Goal: Check status: Check status

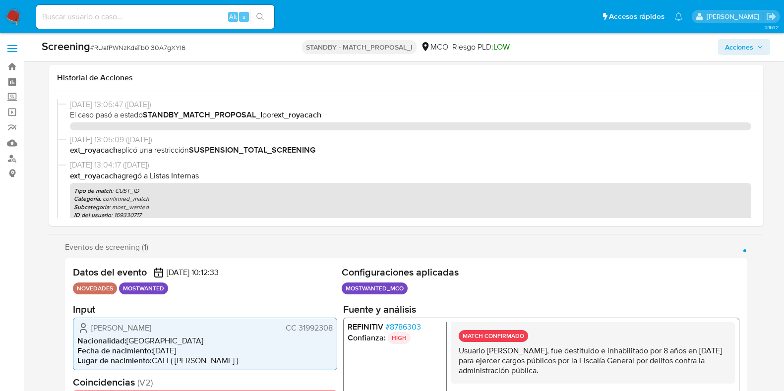
select select "10"
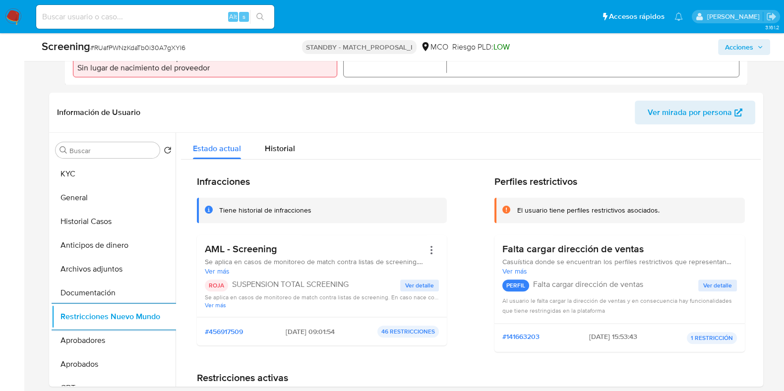
scroll to position [310, 0]
drag, startPoint x: 159, startPoint y: 21, endPoint x: 154, endPoint y: 27, distance: 8.1
click at [157, 23] on div "Alt s" at bounding box center [155, 17] width 238 height 24
paste input "IWJ8Fu4l41kser8c3f3vqkig"
type input "IWJ8Fu4l41kser8c3f3vqkig"
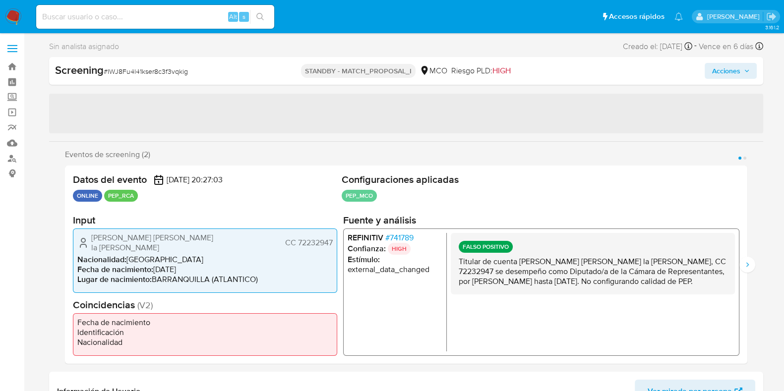
select select "10"
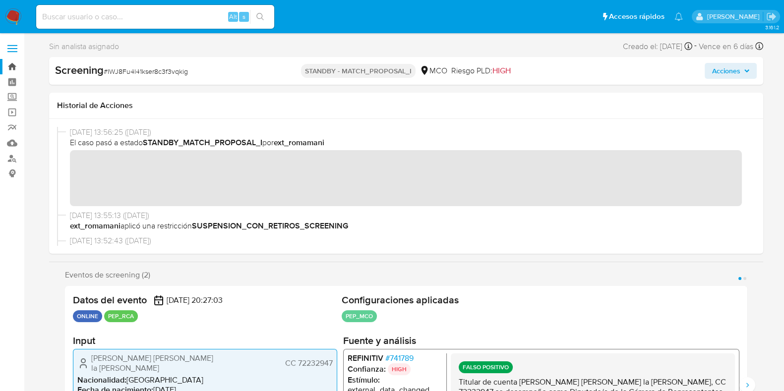
click at [18, 63] on link "Bandeja" at bounding box center [59, 66] width 118 height 15
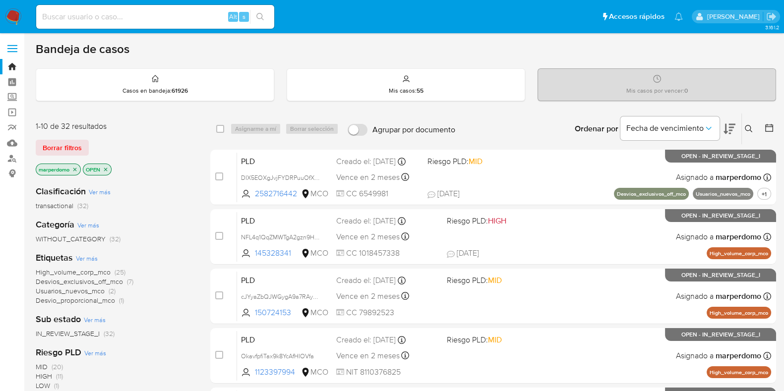
click at [748, 126] on icon at bounding box center [749, 129] width 8 height 8
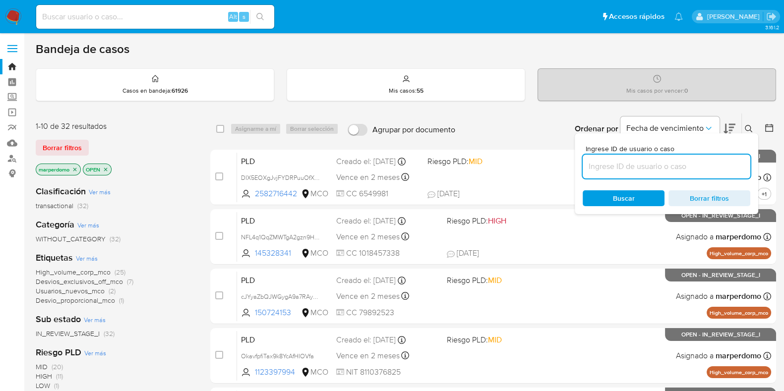
click at [623, 162] on input at bounding box center [667, 166] width 168 height 13
type input "IWJ8Fu4l41kser8c3f3vqkig"
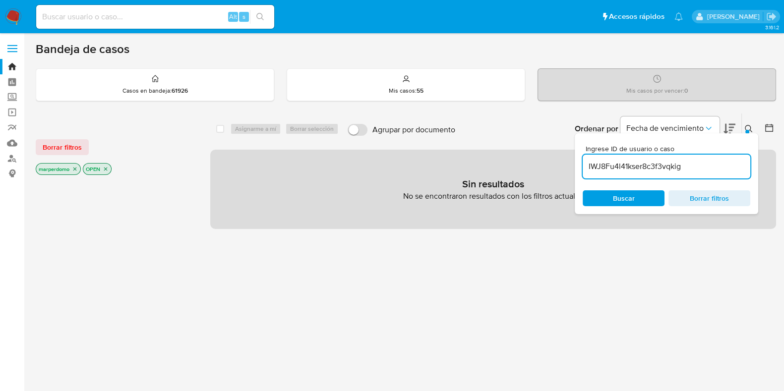
click at [72, 167] on p "marperdomo" at bounding box center [58, 169] width 44 height 11
click at [74, 170] on icon "close-filter" at bounding box center [75, 169] width 6 height 6
click at [59, 167] on icon "close-filter" at bounding box center [59, 169] width 6 height 6
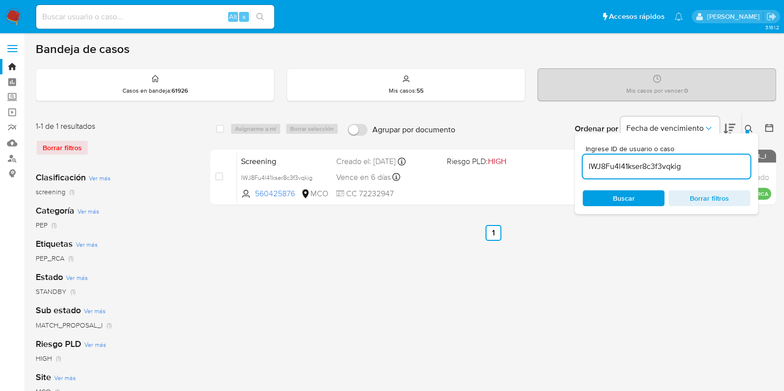
click at [746, 125] on icon at bounding box center [748, 128] width 7 height 7
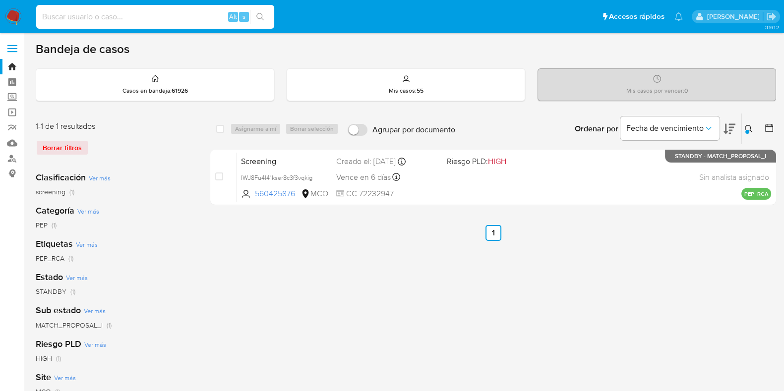
click at [162, 18] on input at bounding box center [155, 16] width 238 height 13
paste input "IWJ8Fu4l41kser8c3f3vqkig"
type input "IWJ8Fu4l41kser8c3f3vqkig"
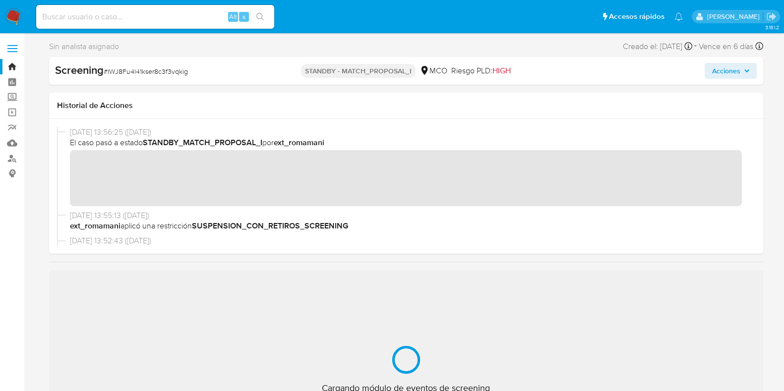
select select "10"
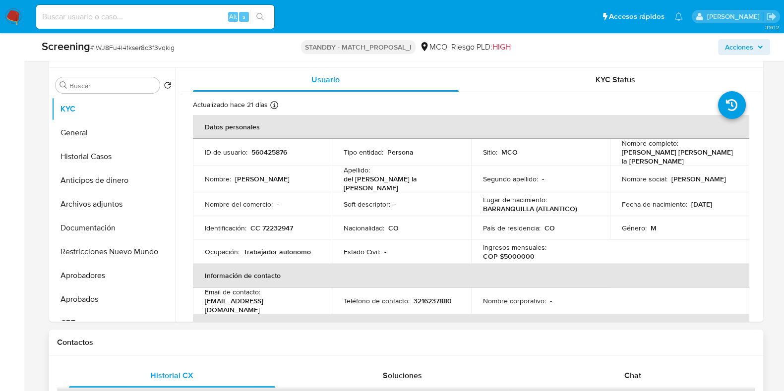
scroll to position [558, 0]
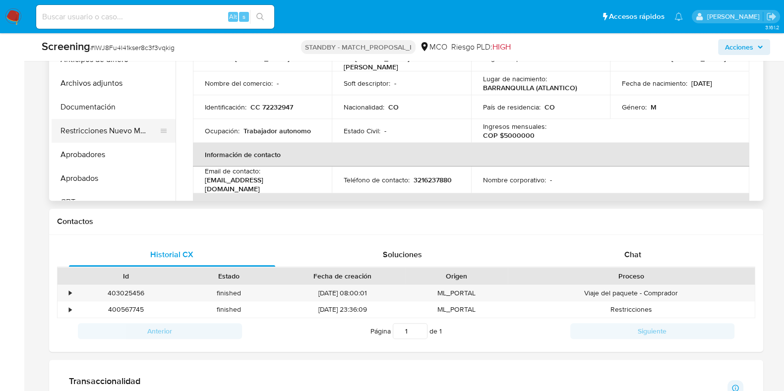
click at [112, 127] on button "Restricciones Nuevo Mundo" at bounding box center [110, 131] width 116 height 24
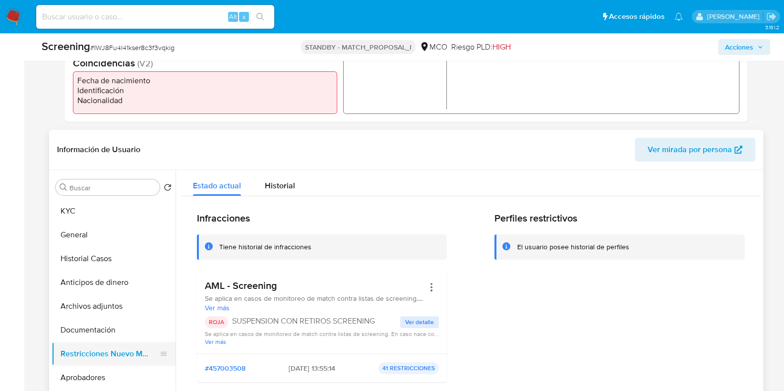
scroll to position [315, 0]
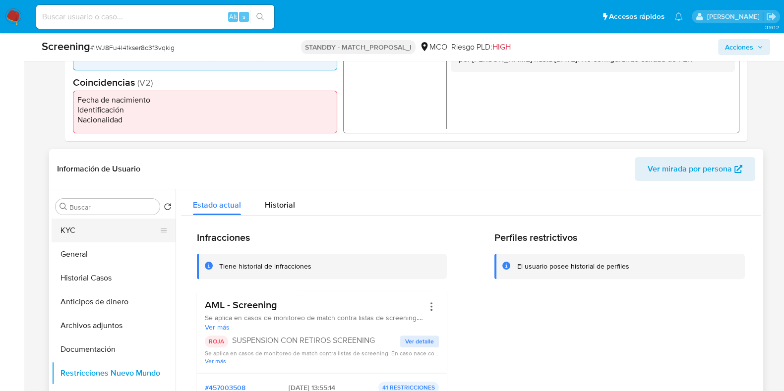
click at [95, 234] on button "KYC" at bounding box center [110, 231] width 116 height 24
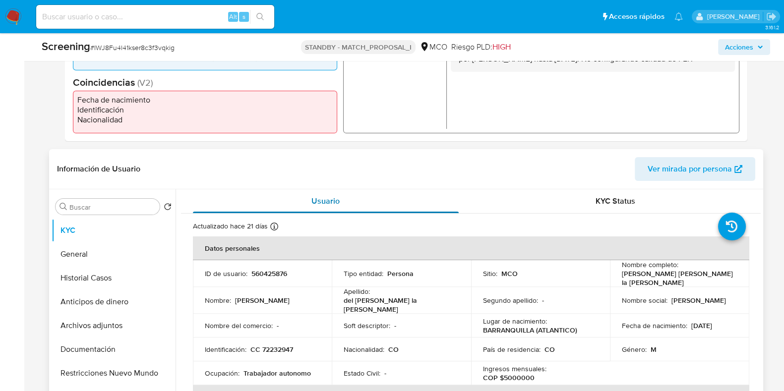
scroll to position [61, 0]
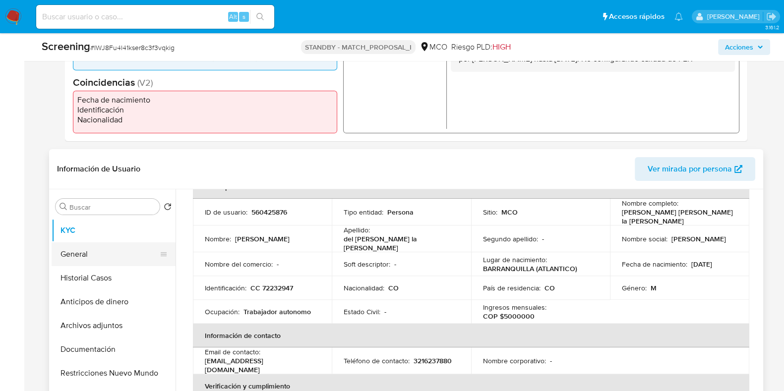
click at [73, 255] on button "General" at bounding box center [110, 254] width 116 height 24
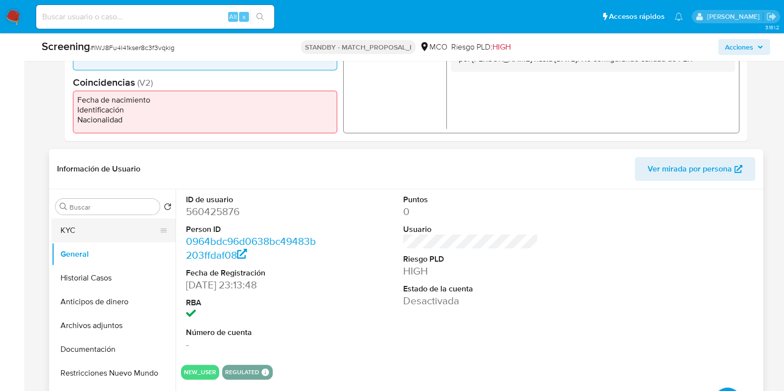
click at [118, 223] on button "KYC" at bounding box center [110, 231] width 116 height 24
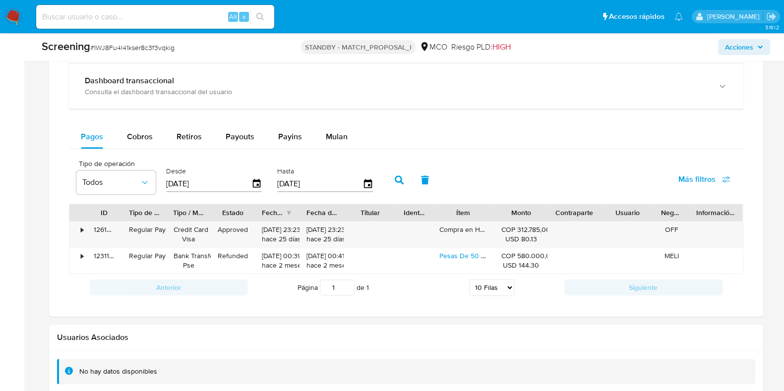
scroll to position [952, 0]
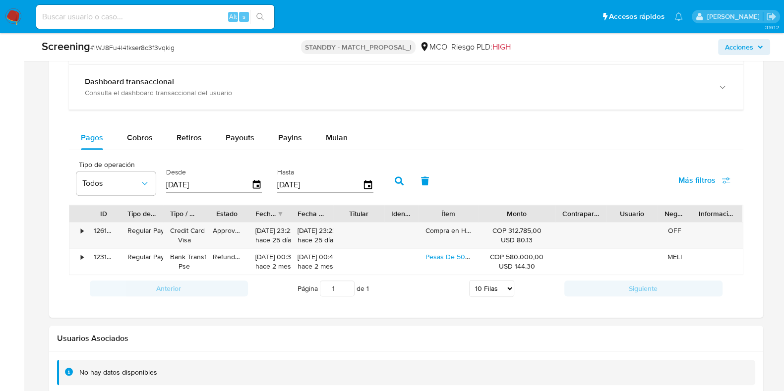
drag, startPoint x: 543, startPoint y: 211, endPoint x: 567, endPoint y: 207, distance: 24.6
click at [567, 207] on div "ID Tipo de operación Tipo / Método Estado Fecha de creación Fecha de aprobación…" at bounding box center [405, 213] width 673 height 17
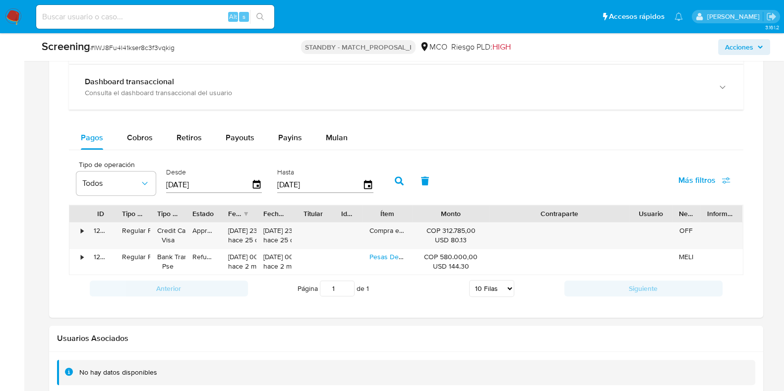
drag, startPoint x: 598, startPoint y: 205, endPoint x: 687, endPoint y: 195, distance: 89.3
click at [687, 195] on div "Tipo de operación Todos Desde [DATE] Hasta [DATE] Más filtros ID Tipo de operac…" at bounding box center [406, 228] width 674 height 147
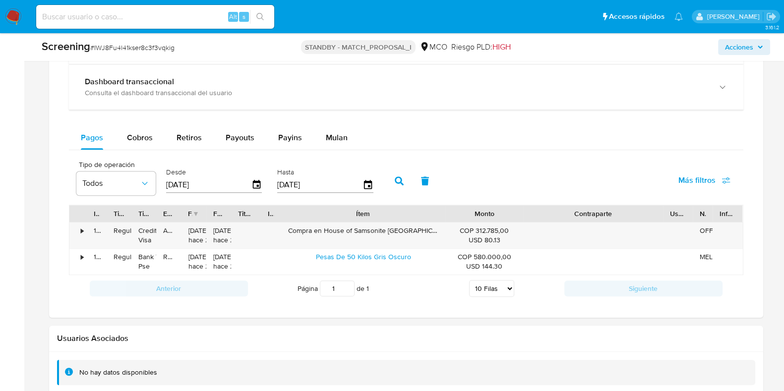
drag, startPoint x: 409, startPoint y: 206, endPoint x: 524, endPoint y: 208, distance: 115.1
click at [524, 208] on div "ID Tipo de operación Tipo / Método Estado Fecha de creación Fecha de aprobación…" at bounding box center [405, 213] width 673 height 17
drag, startPoint x: 301, startPoint y: 232, endPoint x: 434, endPoint y: 234, distance: 132.9
click at [434, 234] on div "Compra en House of Samsonite [GEOGRAPHIC_DATA]" at bounding box center [363, 236] width 165 height 26
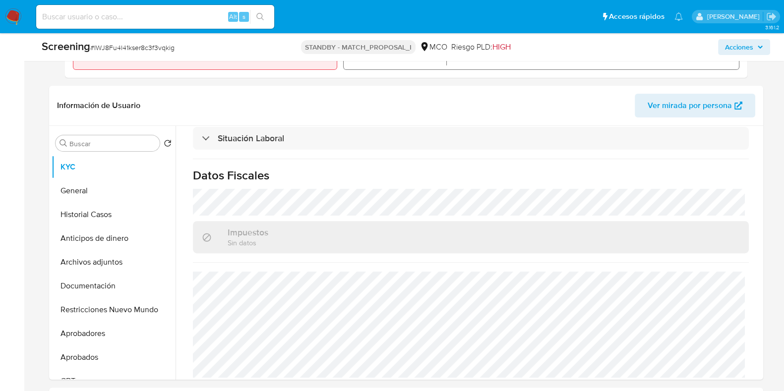
scroll to position [377, 0]
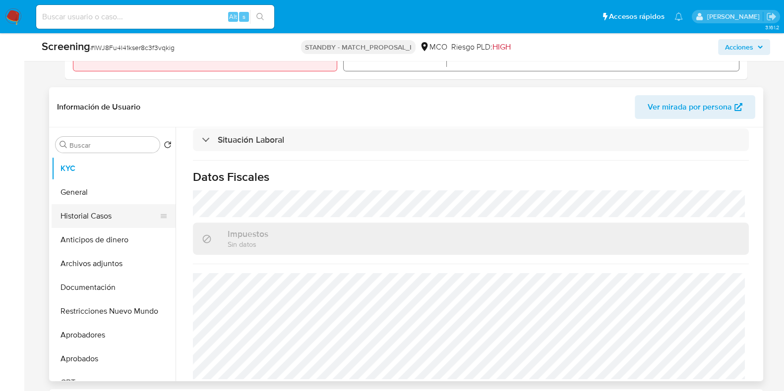
click at [101, 213] on button "Historial Casos" at bounding box center [110, 216] width 116 height 24
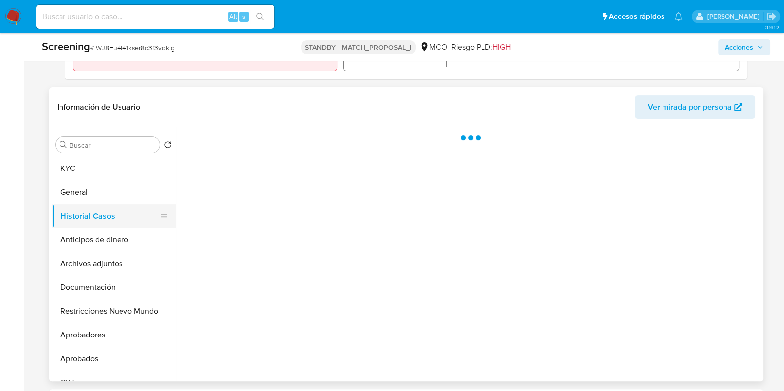
scroll to position [0, 0]
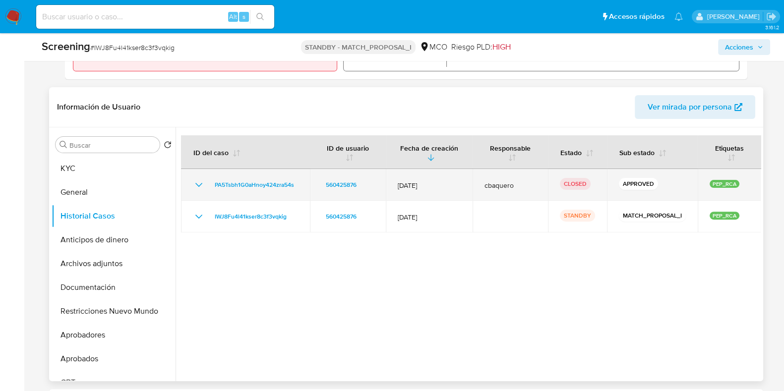
click at [195, 185] on icon "Mostrar/Ocultar" at bounding box center [199, 185] width 12 height 12
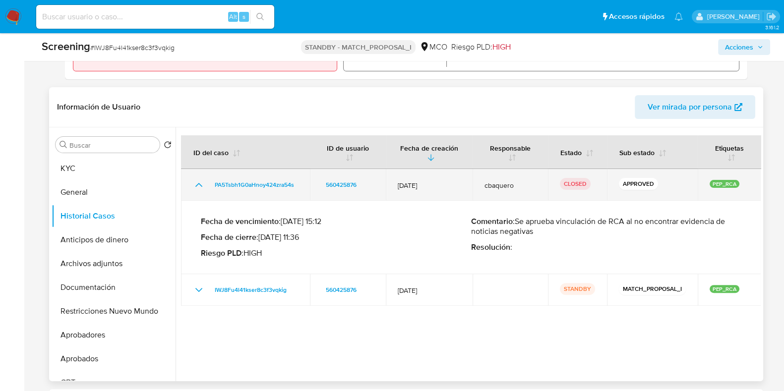
click at [195, 185] on icon "Mostrar/Ocultar" at bounding box center [199, 185] width 12 height 12
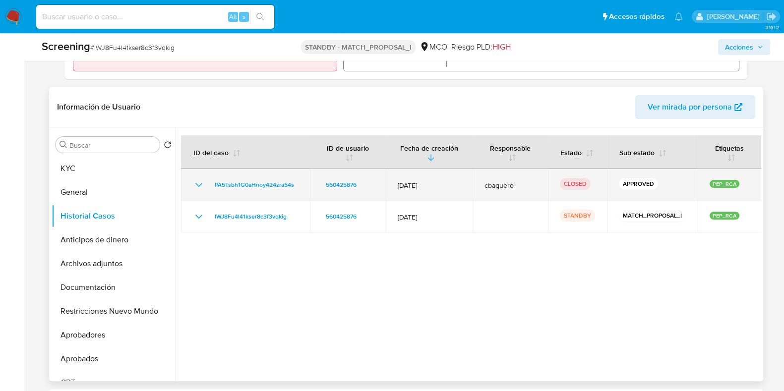
click at [195, 185] on icon "Mostrar/Ocultar" at bounding box center [199, 185] width 12 height 12
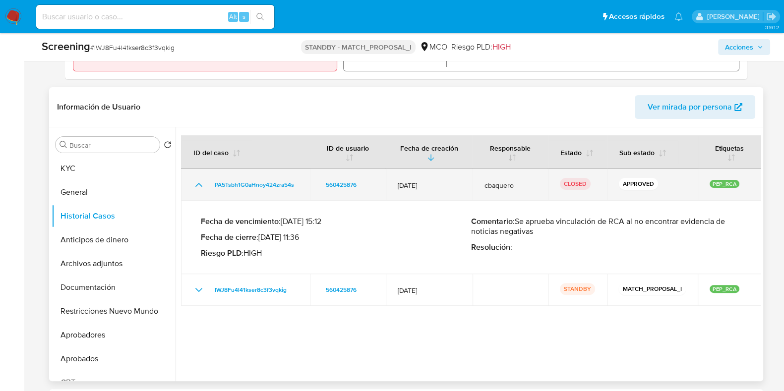
click at [195, 185] on icon "Mostrar/Ocultar" at bounding box center [199, 185] width 12 height 12
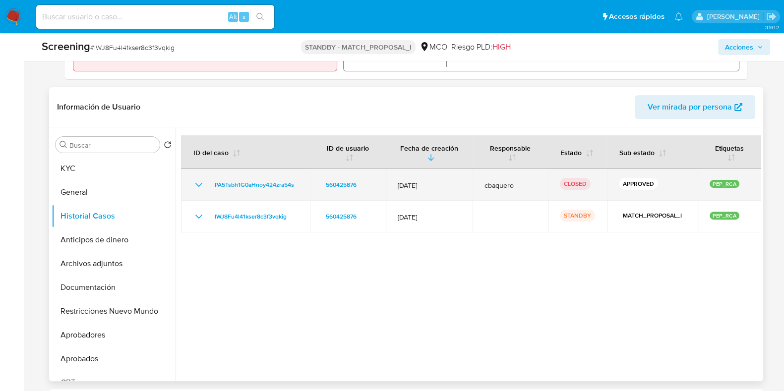
click at [194, 180] on icon "Mostrar/Ocultar" at bounding box center [199, 185] width 12 height 12
